Goal: Task Accomplishment & Management: Complete application form

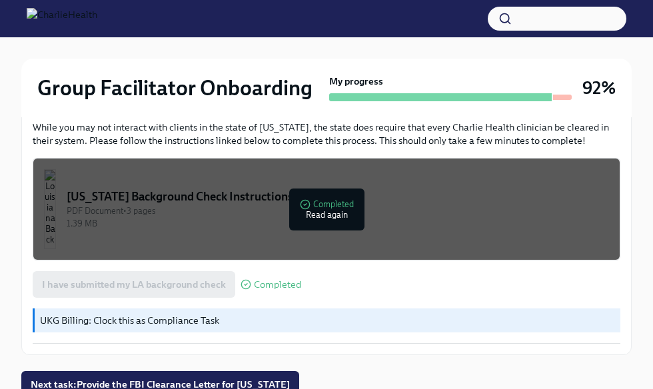
scroll to position [569, 0]
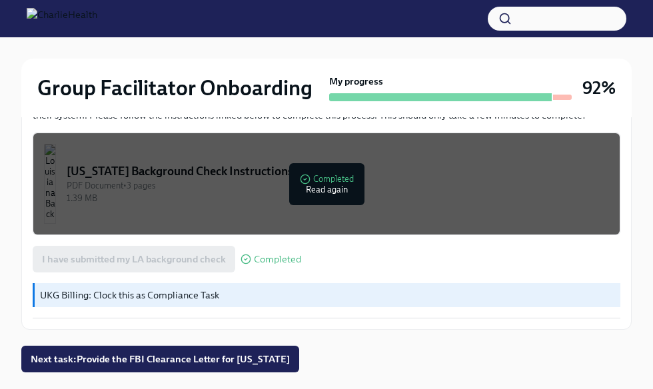
click at [37, 11] on img at bounding box center [62, 18] width 71 height 21
click at [589, 82] on h3 "92%" at bounding box center [598, 88] width 33 height 24
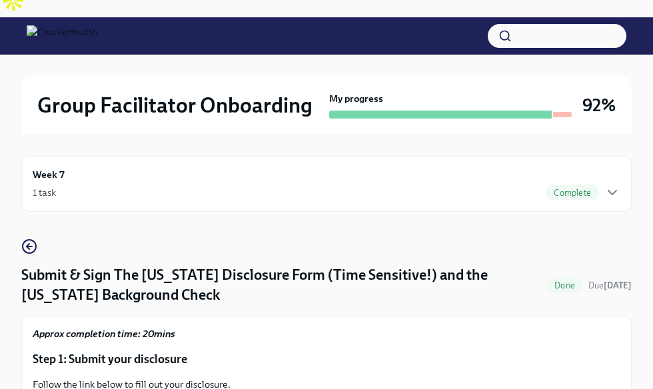
scroll to position [0, 0]
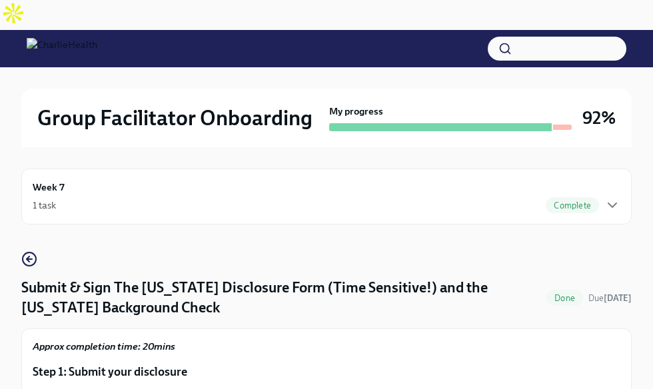
drag, startPoint x: 226, startPoint y: 85, endPoint x: 214, endPoint y: 86, distance: 11.3
click at [225, 105] on h2 "Group Facilitator Onboarding" at bounding box center [174, 118] width 275 height 27
click at [589, 197] on icon "button" at bounding box center [612, 205] width 16 height 16
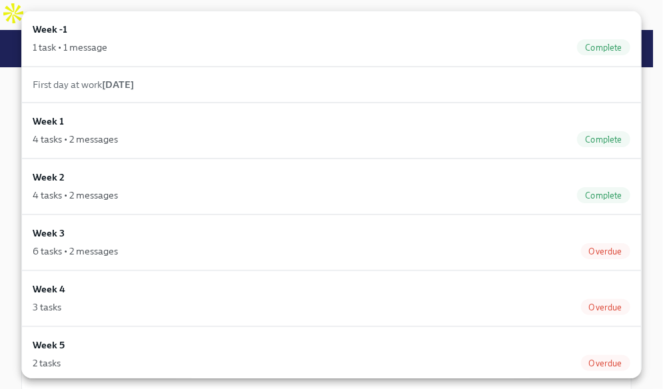
click at [261, 326] on div "Week 5 2 tasks Overdue" at bounding box center [331, 354] width 620 height 56
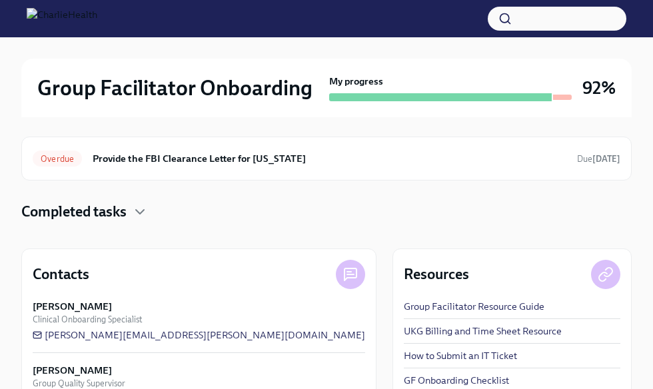
scroll to position [39, 0]
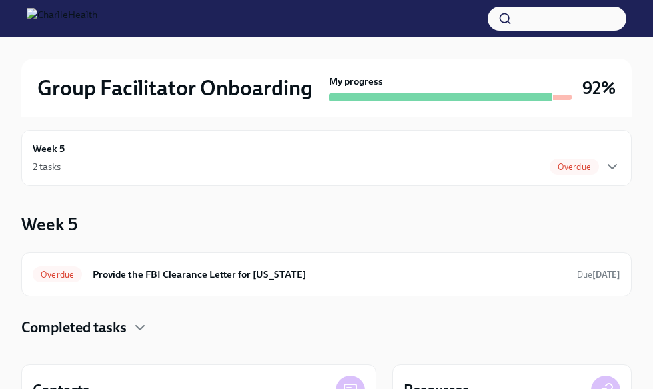
click at [527, 267] on h6 "Provide the FBI Clearance Letter for [US_STATE]" at bounding box center [330, 274] width 474 height 15
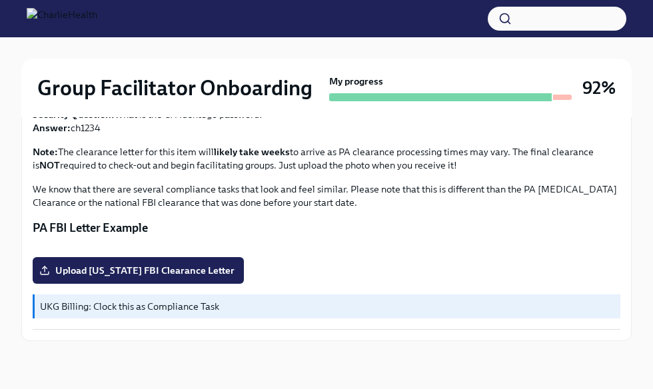
scroll to position [438, 0]
click at [197, 269] on span "Upload [US_STATE] FBI Clearance Letter" at bounding box center [138, 270] width 192 height 13
click at [0, 0] on input "Upload [US_STATE] FBI Clearance Letter" at bounding box center [0, 0] width 0 height 0
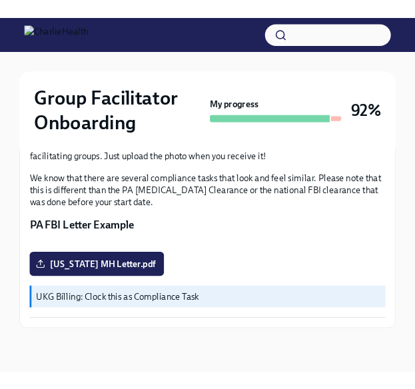
scroll to position [206, 0]
